Goal: Transaction & Acquisition: Subscribe to service/newsletter

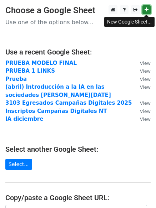
click at [145, 12] on icon at bounding box center [146, 9] width 4 height 5
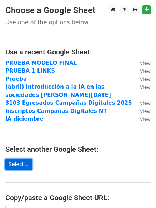
click at [22, 164] on link "Select..." at bounding box center [18, 164] width 27 height 11
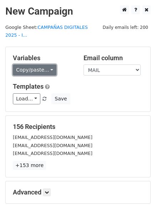
click at [48, 64] on link "Copy/paste..." at bounding box center [34, 69] width 43 height 11
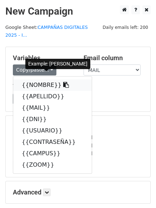
click at [44, 79] on link "{{NOMBRE}}" at bounding box center [52, 84] width 78 height 11
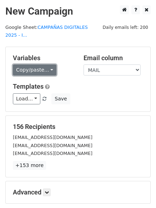
click at [48, 64] on link "Copy/paste..." at bounding box center [34, 69] width 43 height 11
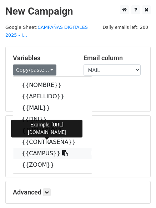
click at [39, 148] on link "{{CAMPUS}}" at bounding box center [52, 153] width 78 height 11
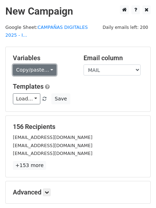
click at [44, 64] on link "Copy/paste..." at bounding box center [34, 69] width 43 height 11
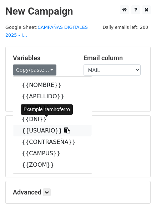
click at [43, 125] on link "{{USUARIO}}" at bounding box center [52, 130] width 78 height 11
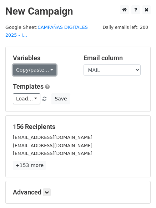
click at [45, 64] on link "Copy/paste..." at bounding box center [34, 69] width 43 height 11
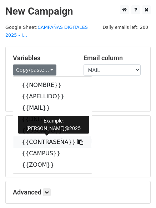
click at [42, 136] on link "{{CONTRASEÑA}}" at bounding box center [52, 141] width 78 height 11
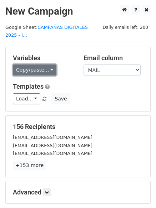
click at [41, 64] on link "Copy/paste..." at bounding box center [34, 69] width 43 height 11
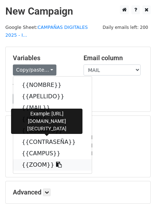
click at [38, 159] on link "{{ZOOM}}" at bounding box center [52, 164] width 78 height 11
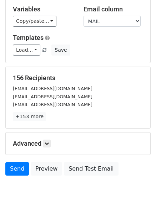
scroll to position [49, 0]
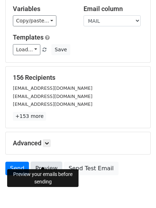
click at [47, 162] on link "Preview" at bounding box center [46, 169] width 31 height 14
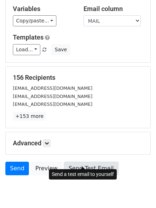
click at [78, 164] on link "Send Test Email" at bounding box center [91, 169] width 54 height 14
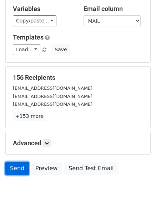
click at [20, 162] on link "Send" at bounding box center [17, 169] width 24 height 14
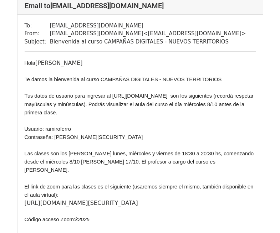
scroll to position [51, 0]
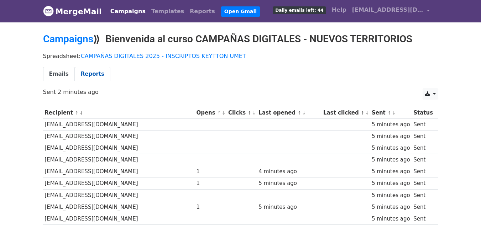
click at [84, 72] on link "Reports" at bounding box center [93, 74] width 36 height 15
